Goal: Task Accomplishment & Management: Complete application form

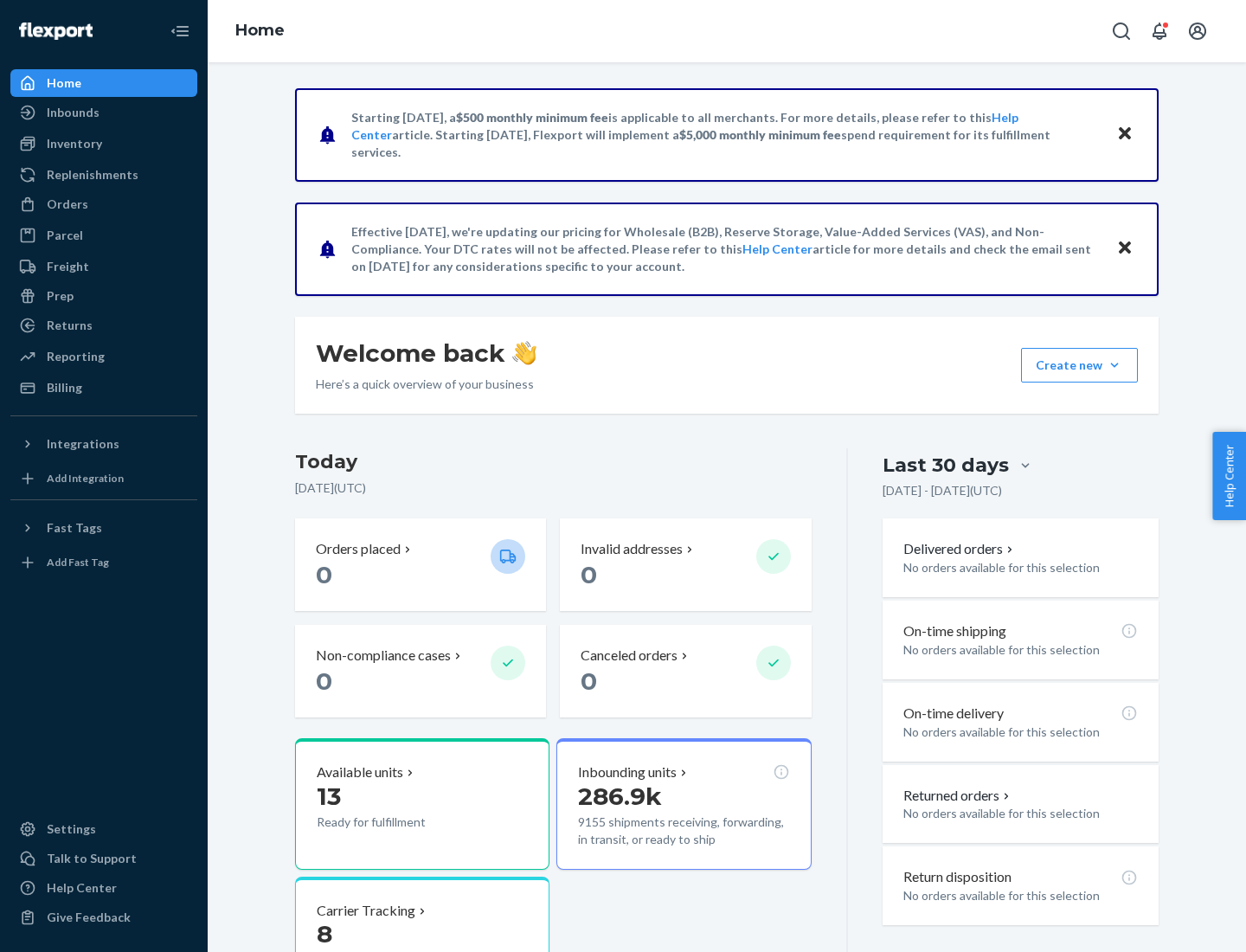
click at [1114, 365] on button "Create new Create new inbound Create new order Create new product" at bounding box center [1079, 364] width 117 height 34
click at [72, 112] on div "Inbounds" at bounding box center [74, 113] width 53 height 18
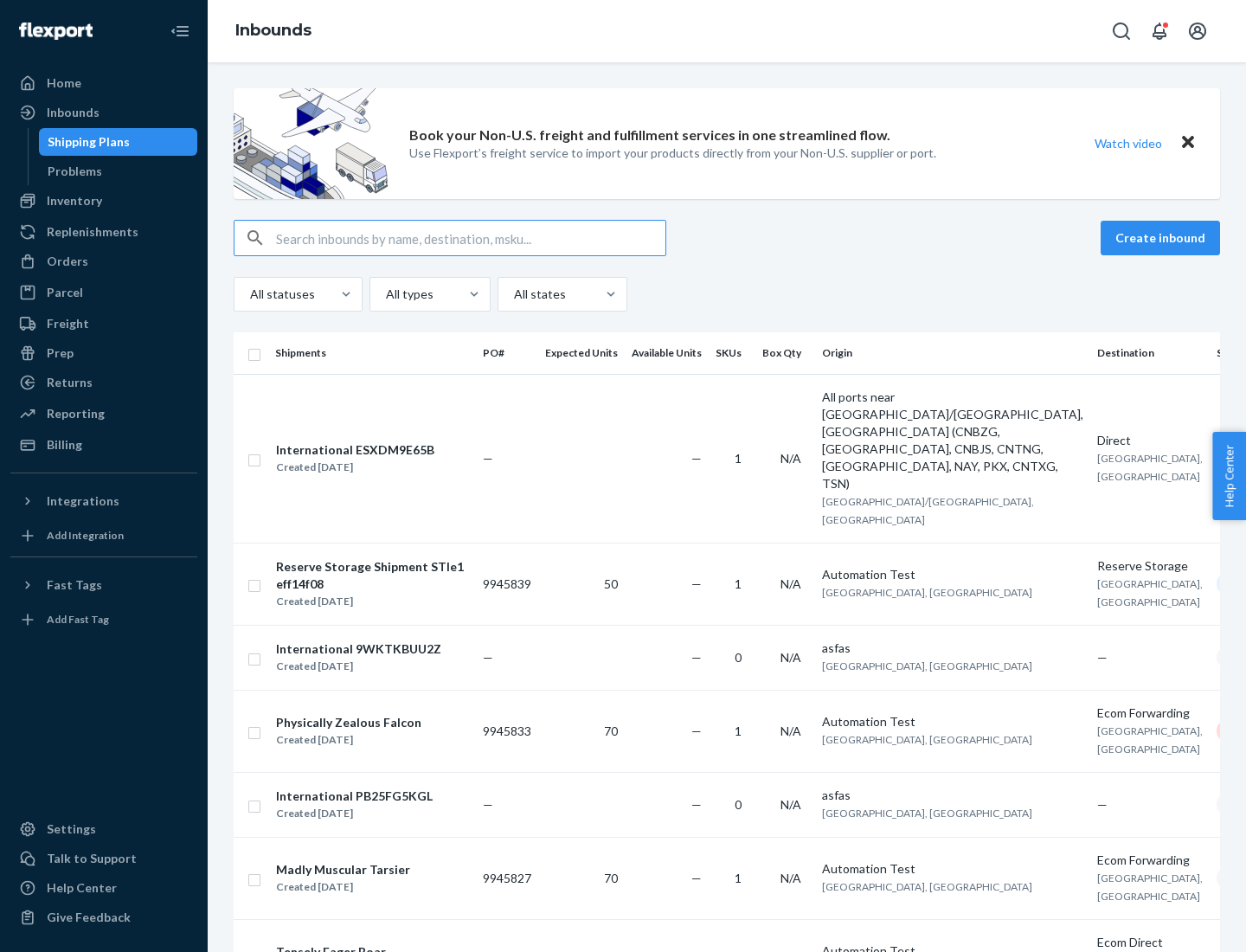
click at [1162, 238] on button "Create inbound" at bounding box center [1161, 238] width 120 height 34
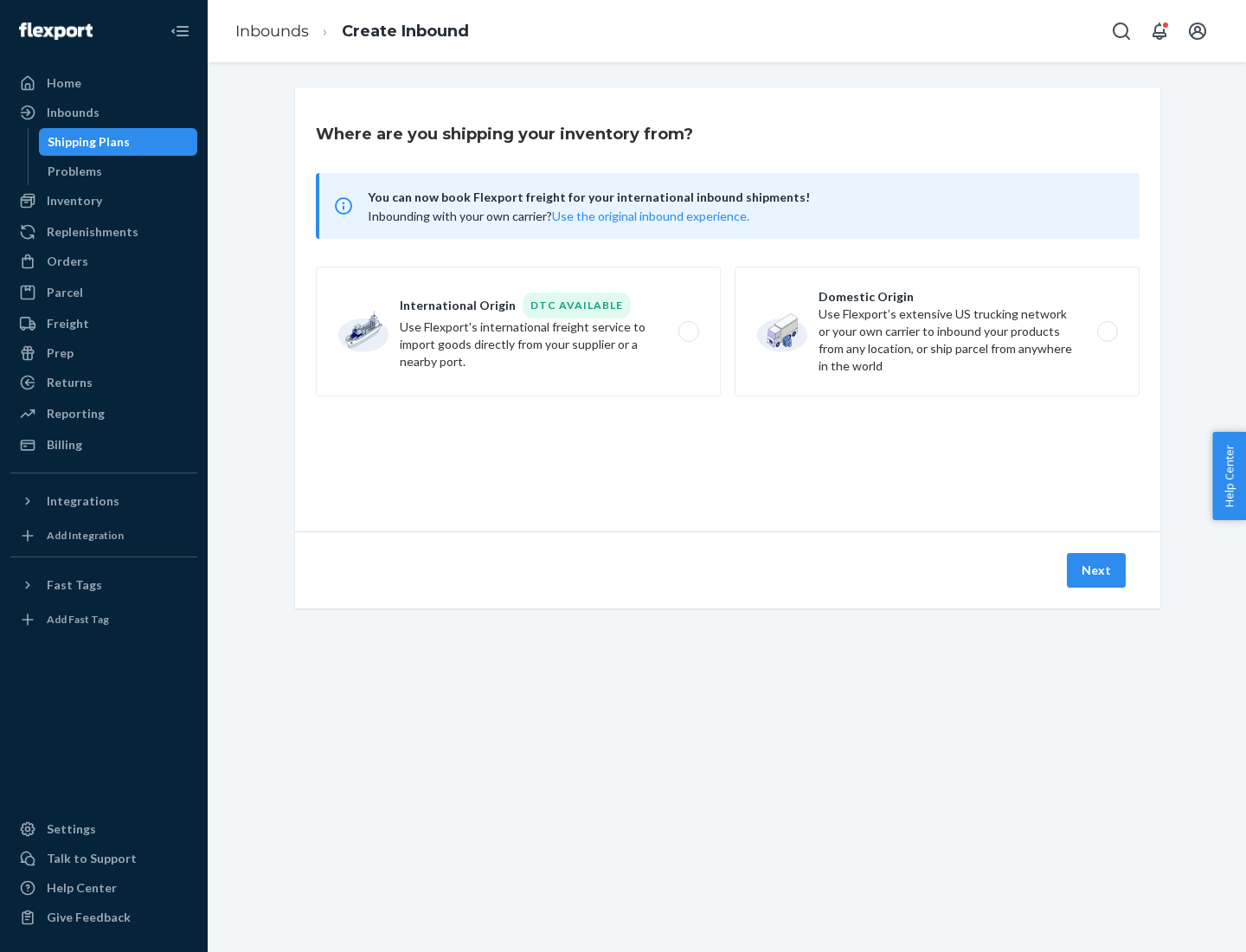
click at [518, 331] on label "International Origin DTC Available Use Flexport's international freight service…" at bounding box center [518, 331] width 405 height 130
click at [688, 331] on input "International Origin DTC Available Use Flexport's international freight service…" at bounding box center [693, 331] width 11 height 11
radio input "true"
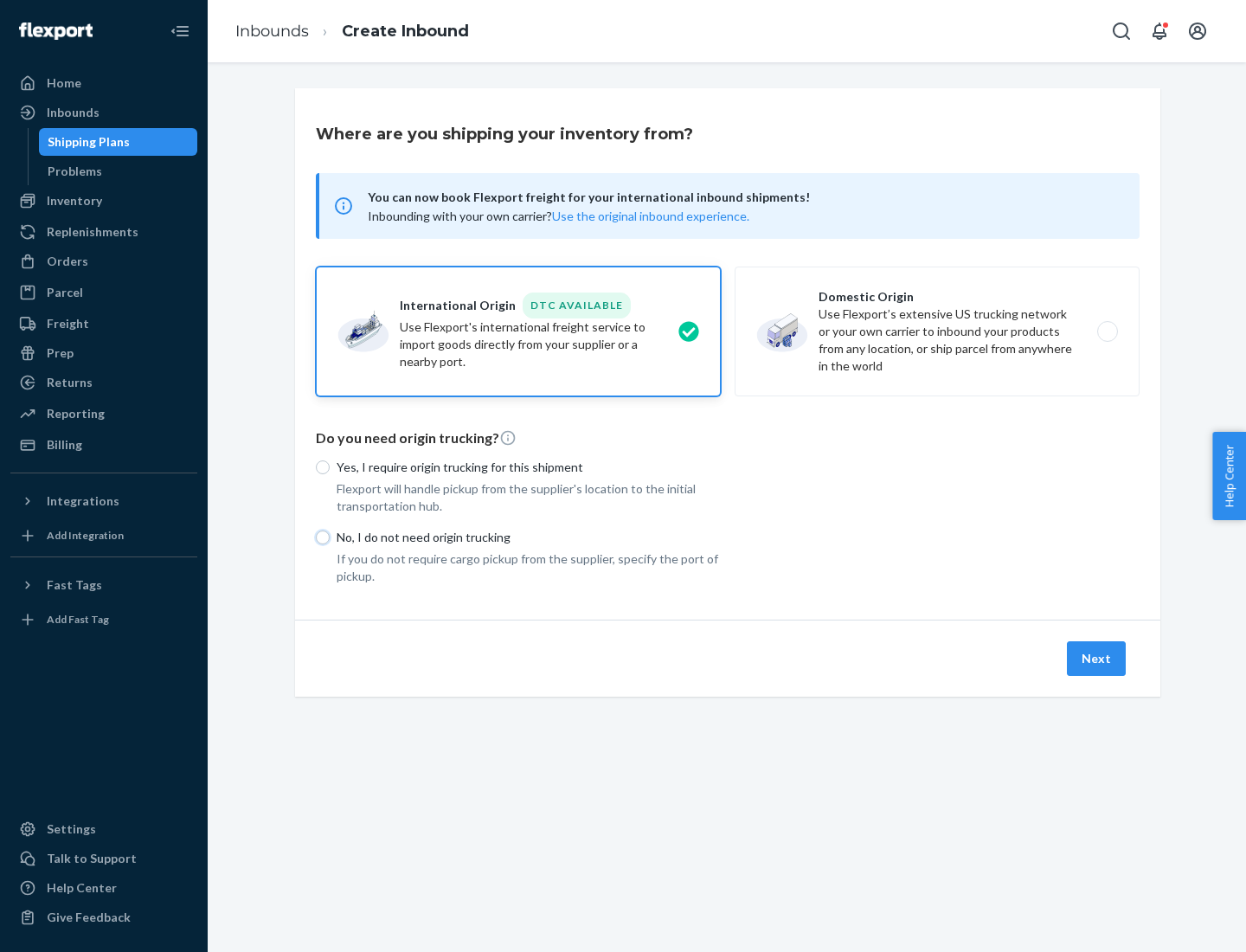
click at [322, 536] on input "No, I do not need origin trucking" at bounding box center [322, 537] width 14 height 14
radio input "true"
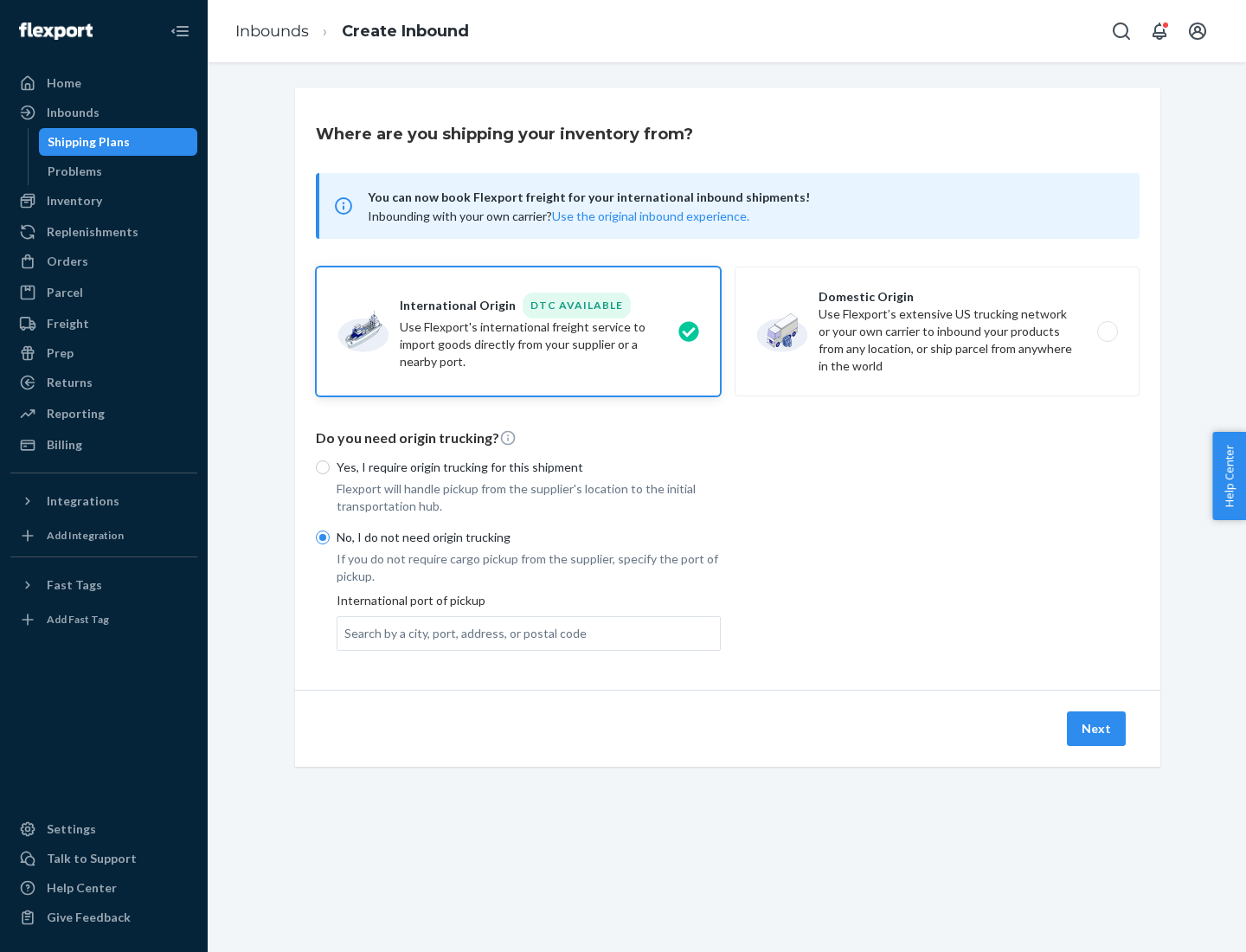
click at [461, 633] on div "Search by a city, port, address, or postal code" at bounding box center [465, 634] width 243 height 18
click at [346, 633] on input "Search by a city, port, address, or postal code" at bounding box center [345, 634] width 2 height 18
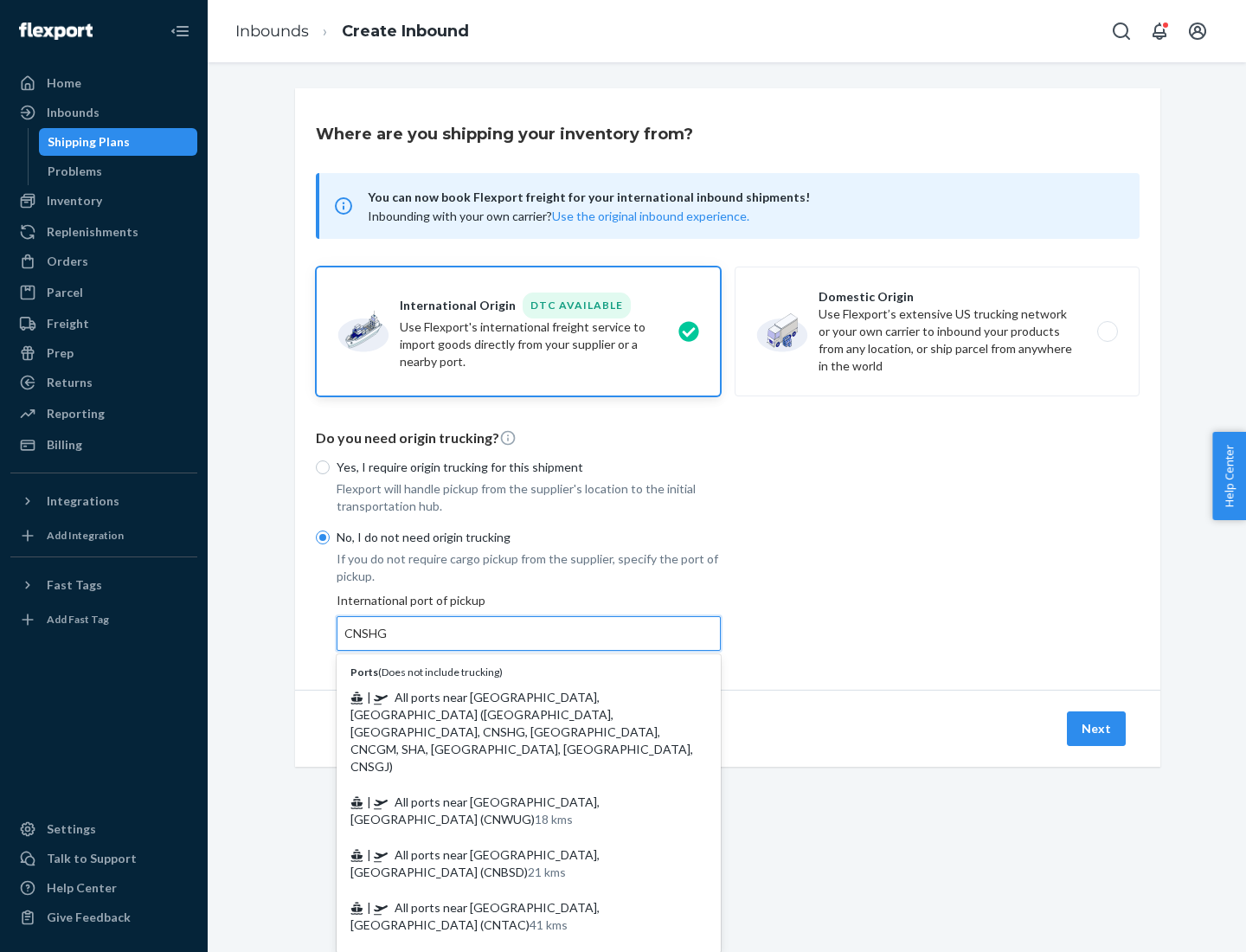
click at [529, 705] on div "| All ports near [GEOGRAPHIC_DATA], [GEOGRAPHIC_DATA] ([GEOGRAPHIC_DATA], [GEOG…" at bounding box center [529, 731] width 377 height 105
click at [387, 642] on input "CNSHG" at bounding box center [366, 634] width 43 height 18
type input "All ports near [GEOGRAPHIC_DATA], [GEOGRAPHIC_DATA] ([GEOGRAPHIC_DATA], [GEOGRA…"
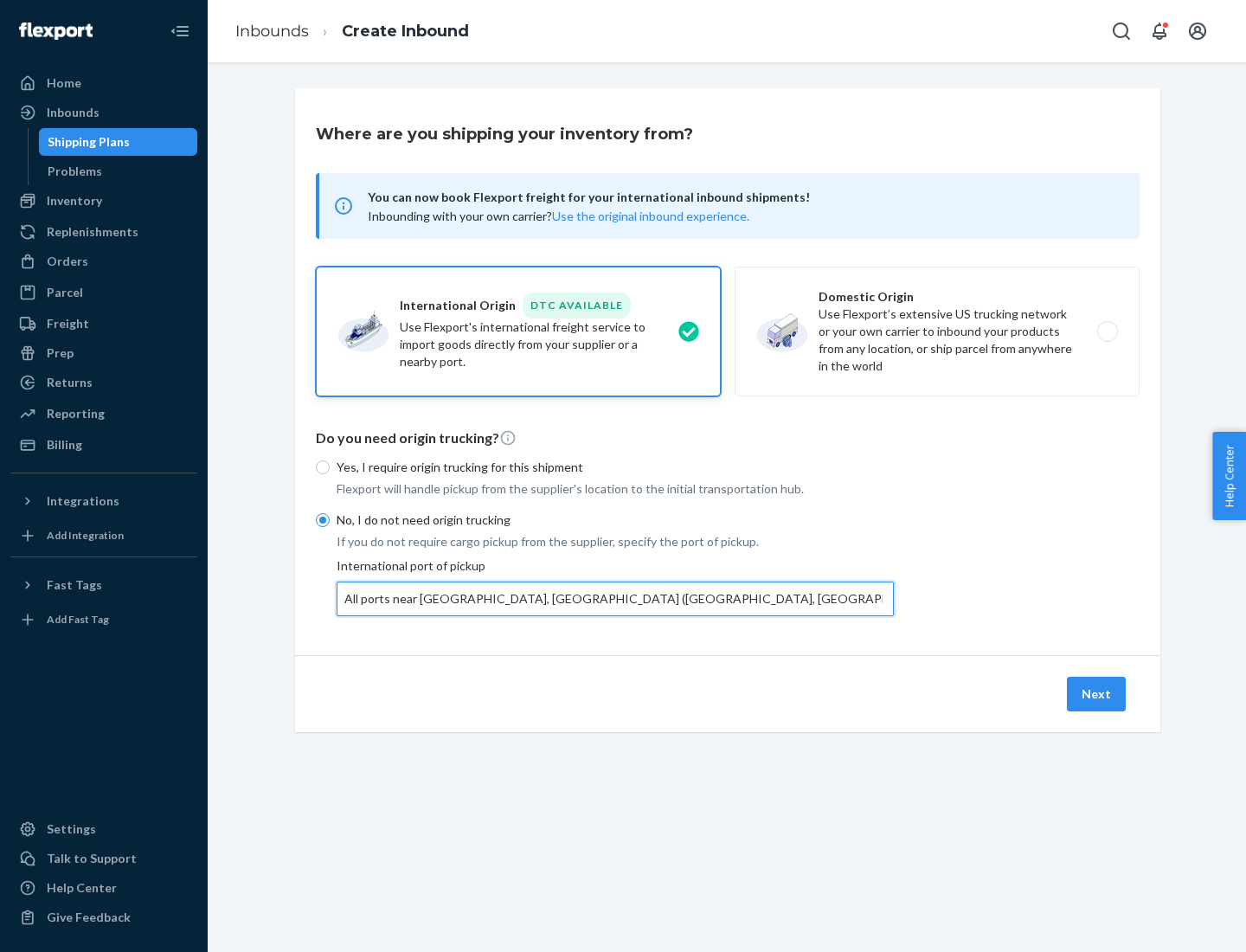
click at [1098, 693] on button "Next" at bounding box center [1097, 694] width 59 height 34
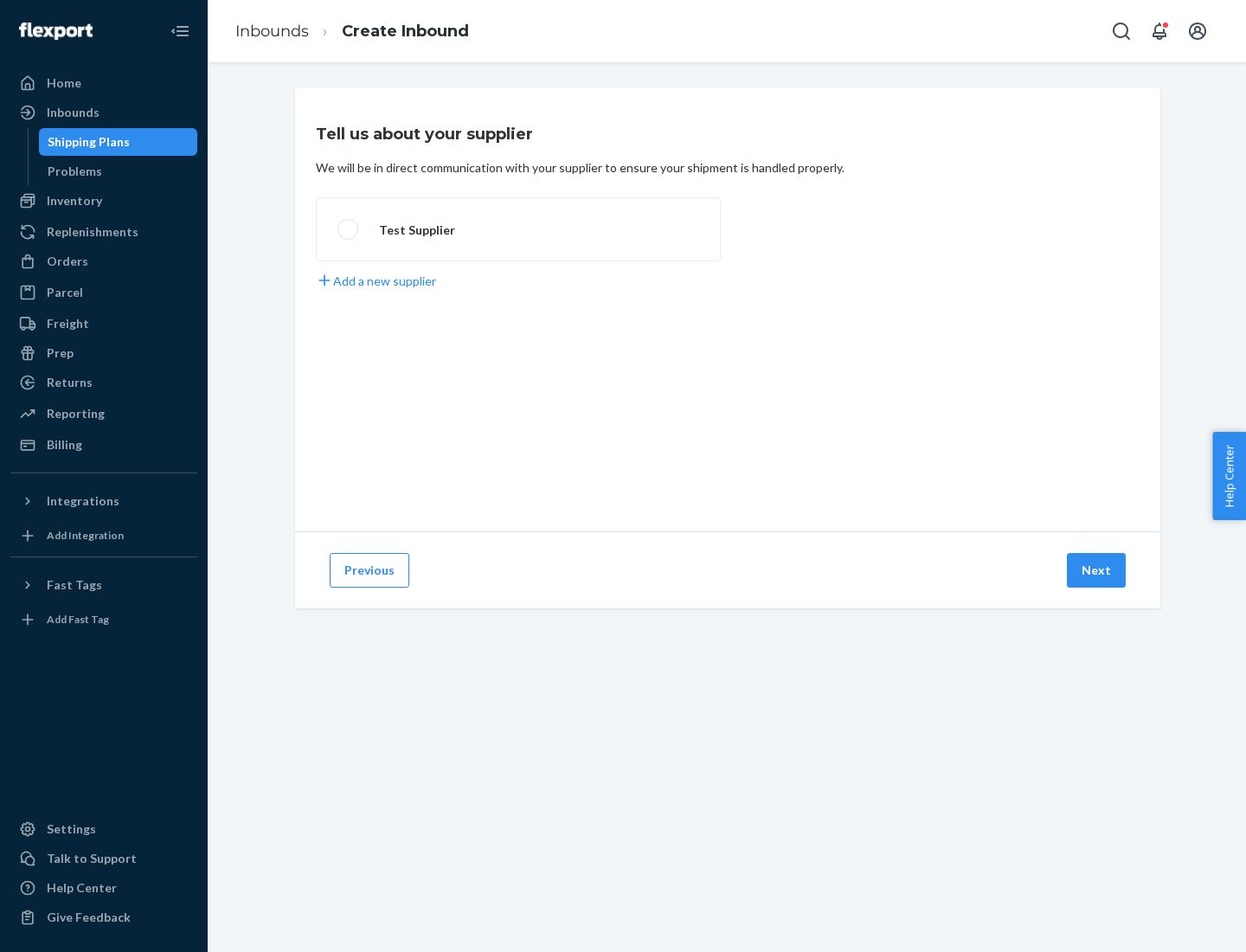
click at [518, 229] on label "Test Supplier" at bounding box center [518, 229] width 405 height 64
click at [349, 229] on input "Test Supplier" at bounding box center [342, 229] width 11 height 11
radio input "true"
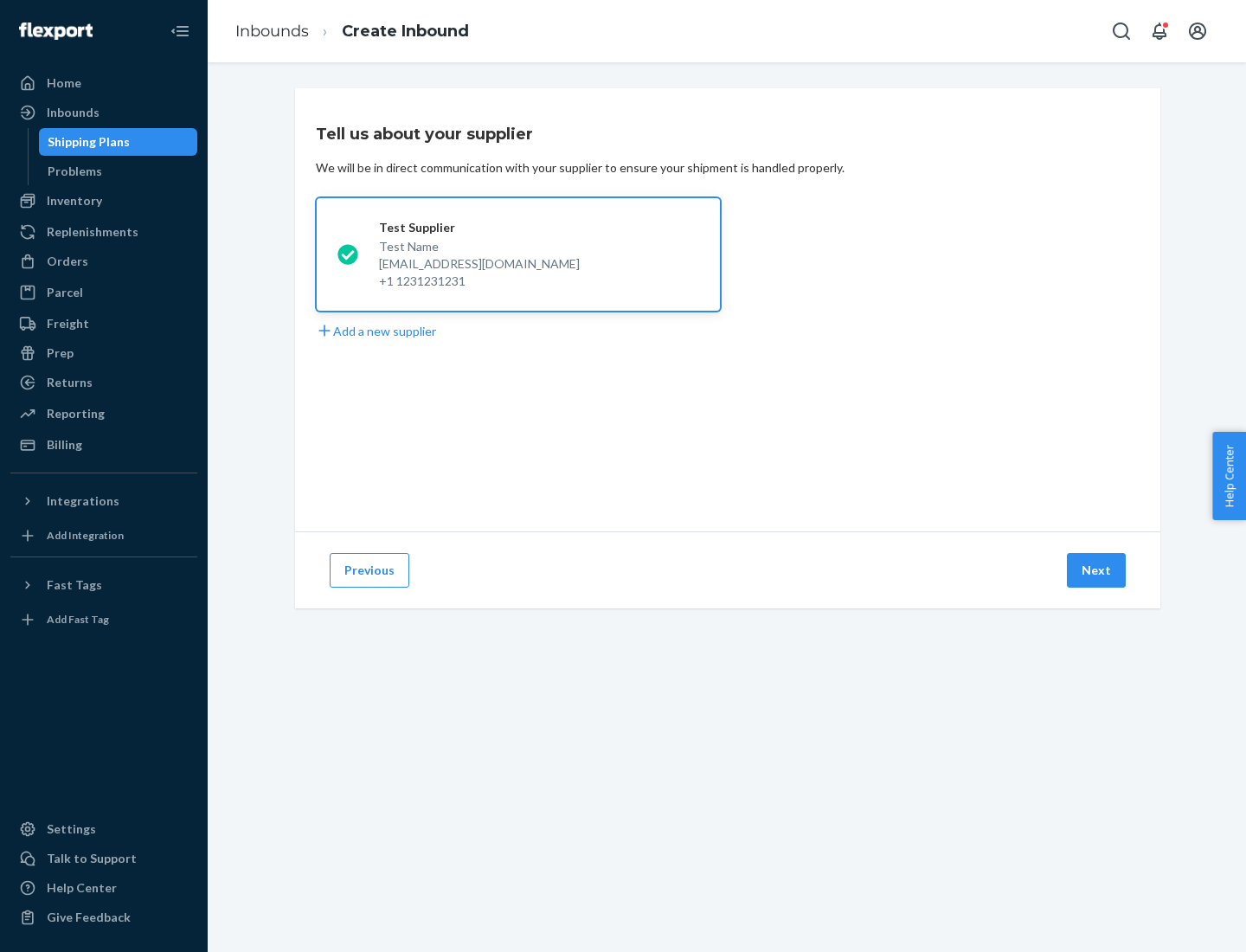
click at [1098, 570] on button "Next" at bounding box center [1097, 570] width 59 height 34
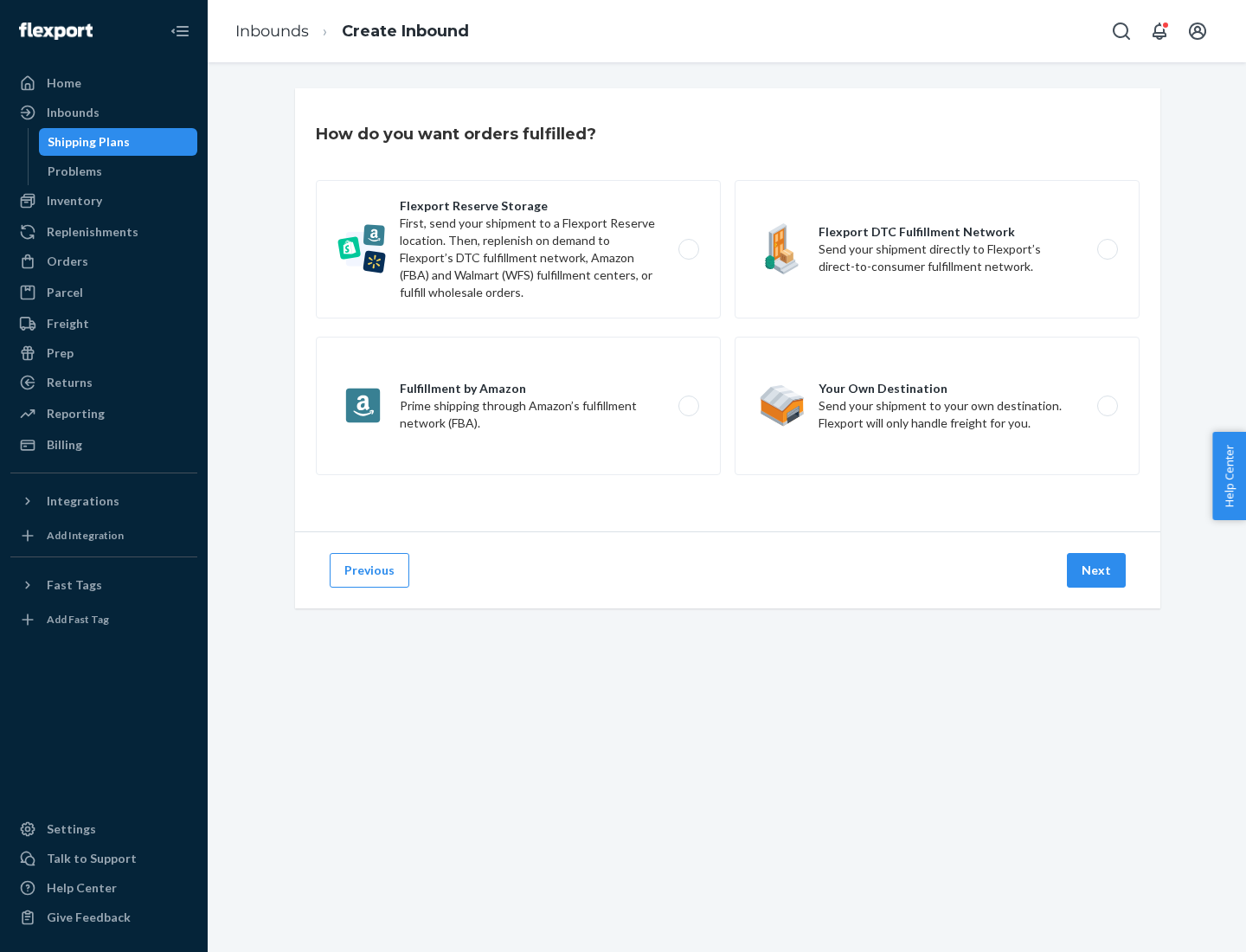
click at [518, 250] on label "Flexport Reserve Storage First, send your shipment to a Flexport Reserve locati…" at bounding box center [518, 249] width 405 height 139
click at [688, 250] on input "Flexport Reserve Storage First, send your shipment to a Flexport Reserve locati…" at bounding box center [693, 249] width 11 height 11
radio input "true"
